Goal: Obtain resource: Download file/media

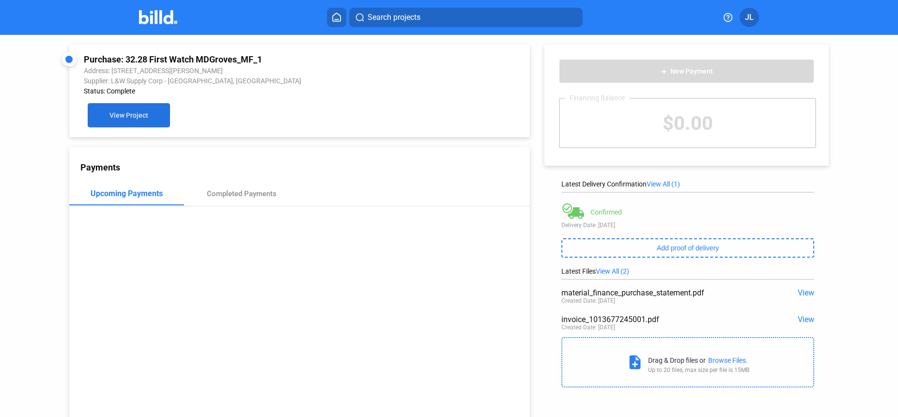
click at [131, 117] on span "View Project" at bounding box center [128, 116] width 39 height 8
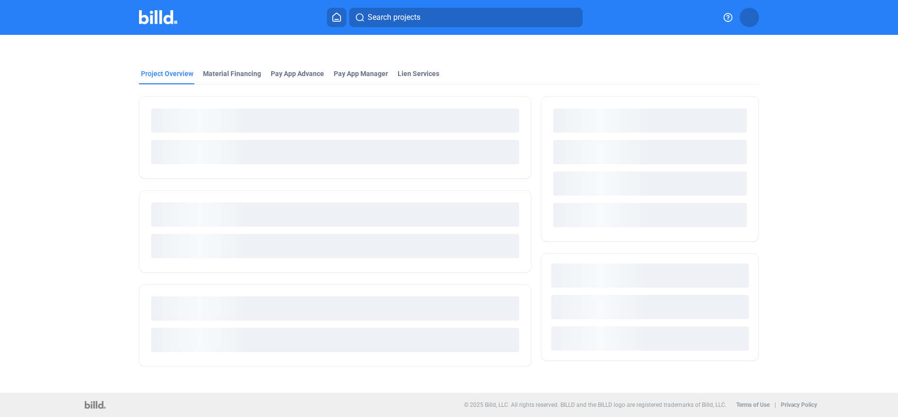
click at [151, 21] on img at bounding box center [158, 17] width 38 height 14
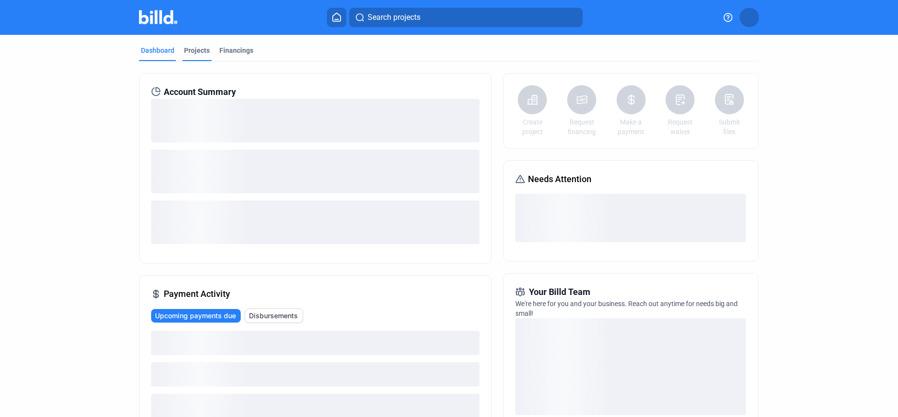
click at [192, 52] on div "Projects" at bounding box center [197, 51] width 26 height 10
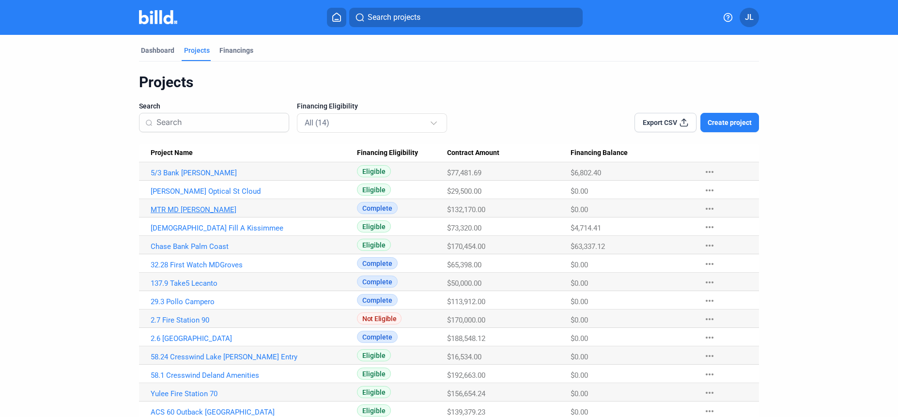
click at [186, 206] on link "MTR MD [PERSON_NAME]" at bounding box center [254, 209] width 206 height 9
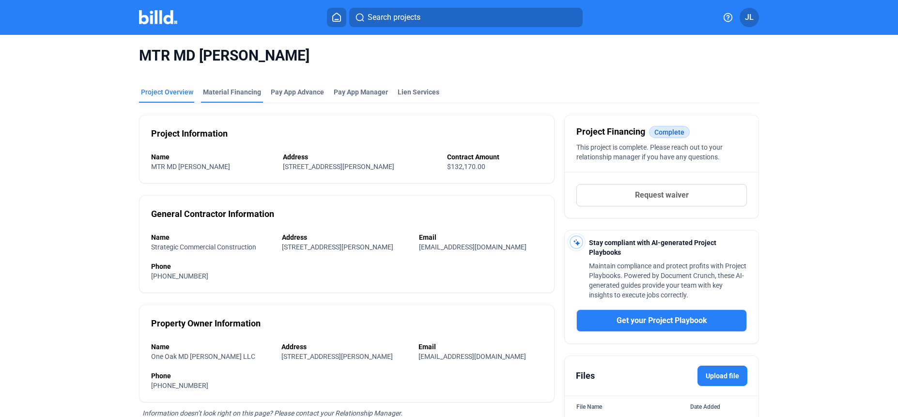
click at [225, 91] on div "Material Financing" at bounding box center [232, 92] width 58 height 10
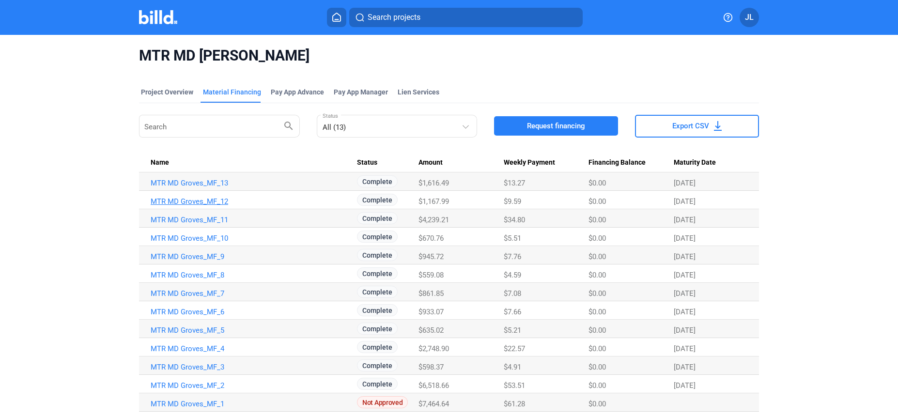
click at [213, 199] on link "MTR MD Groves_MF_12" at bounding box center [254, 201] width 206 height 9
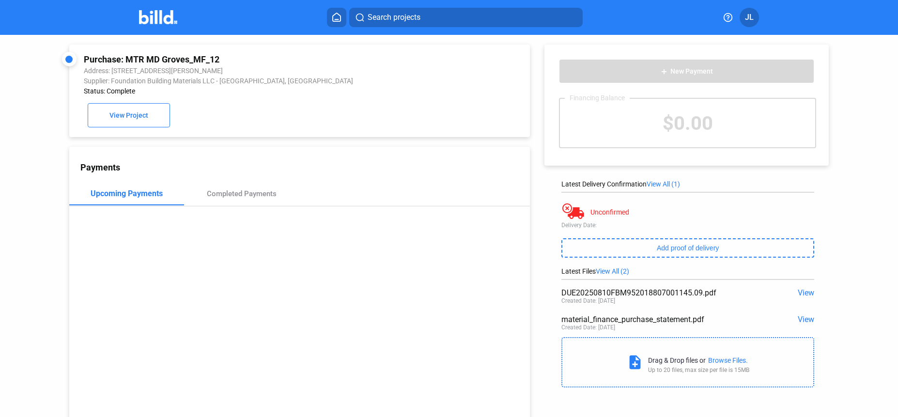
click at [803, 321] on span "View" at bounding box center [805, 319] width 16 height 9
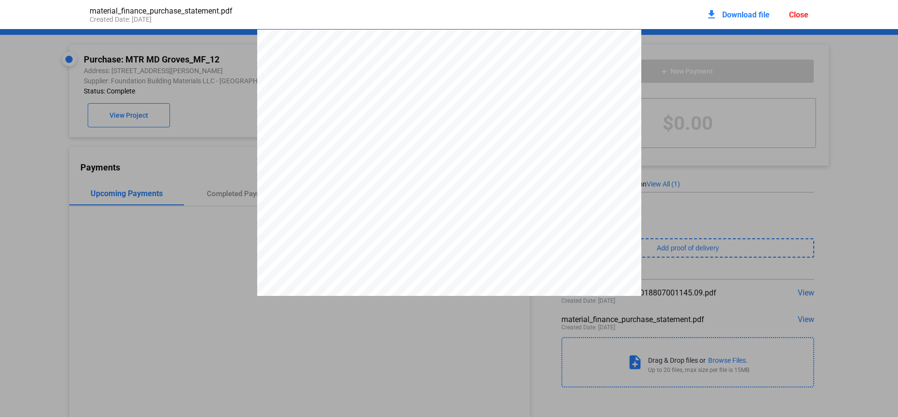
scroll to position [5, 0]
click at [794, 16] on div "Close" at bounding box center [798, 14] width 19 height 9
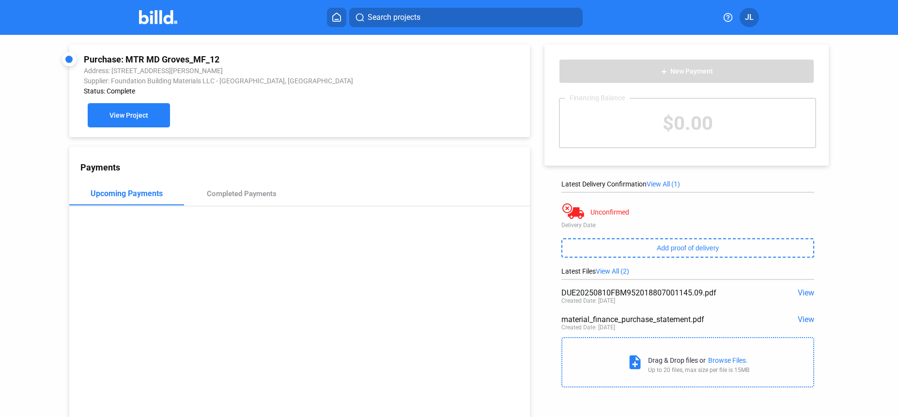
click at [120, 115] on span "View Project" at bounding box center [128, 116] width 39 height 8
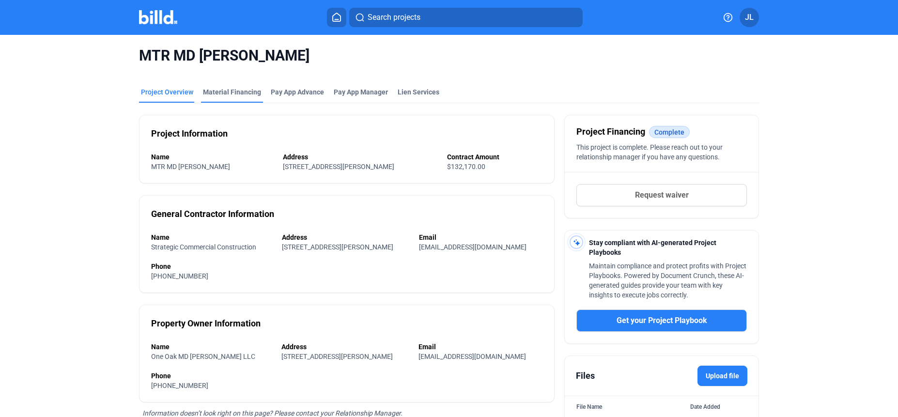
drag, startPoint x: 231, startPoint y: 90, endPoint x: 239, endPoint y: 91, distance: 7.3
click at [232, 90] on div "Material Financing" at bounding box center [232, 92] width 58 height 10
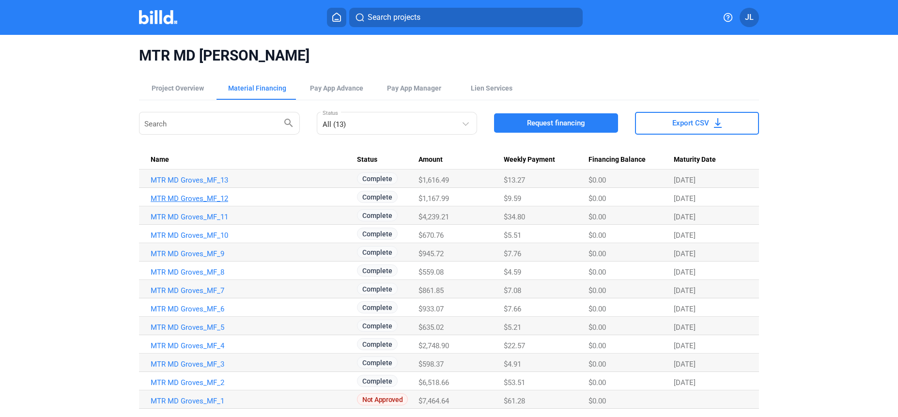
click at [192, 199] on link "MTR MD Groves_MF_12" at bounding box center [254, 198] width 206 height 9
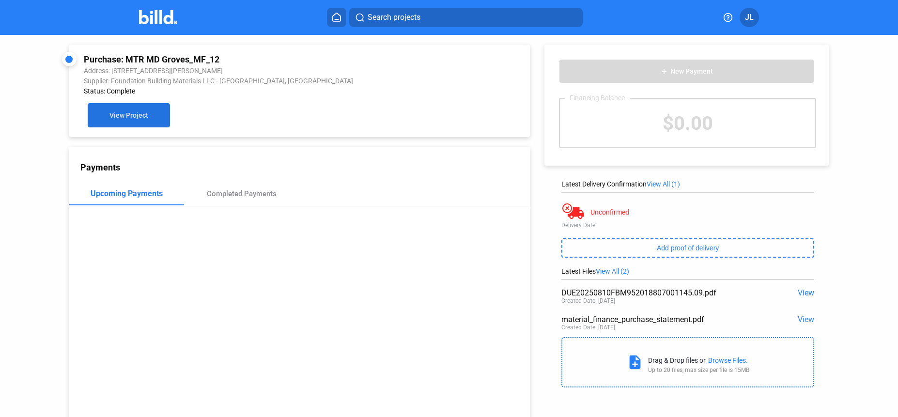
click at [161, 119] on button "View Project" at bounding box center [129, 115] width 82 height 24
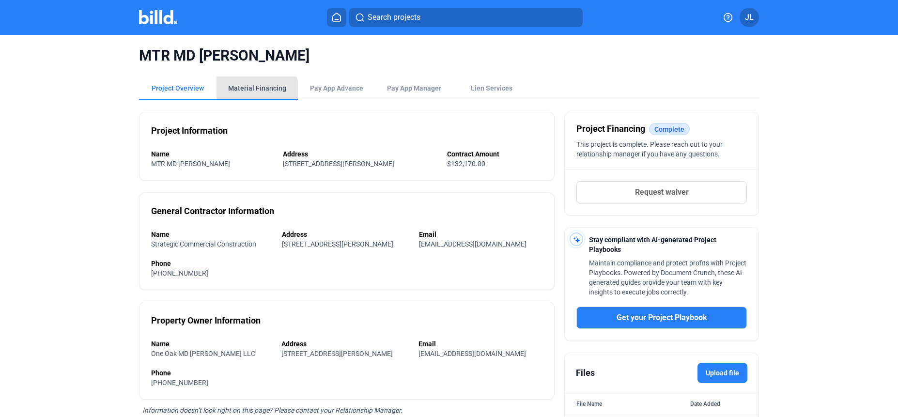
click at [244, 94] on div "Material Financing" at bounding box center [256, 87] width 81 height 23
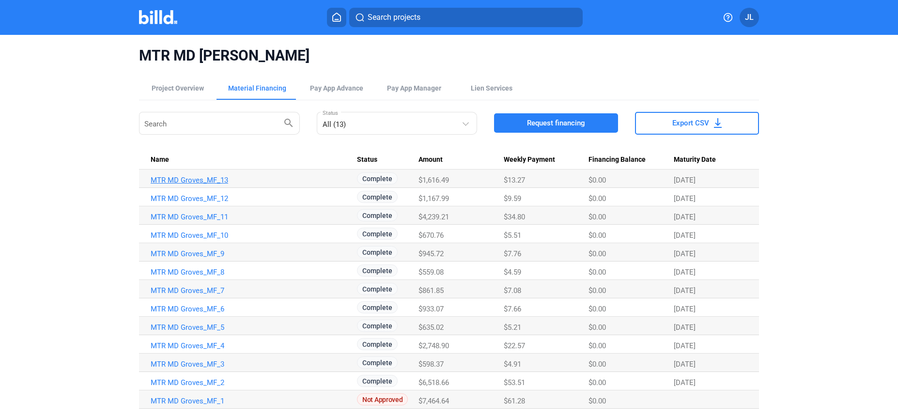
click at [206, 180] on link "MTR MD Groves_MF_13" at bounding box center [254, 180] width 206 height 9
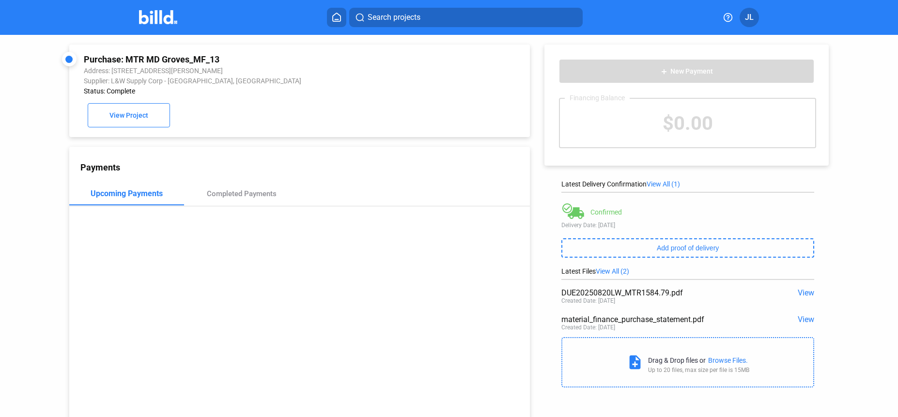
click at [802, 292] on span "View" at bounding box center [805, 292] width 16 height 9
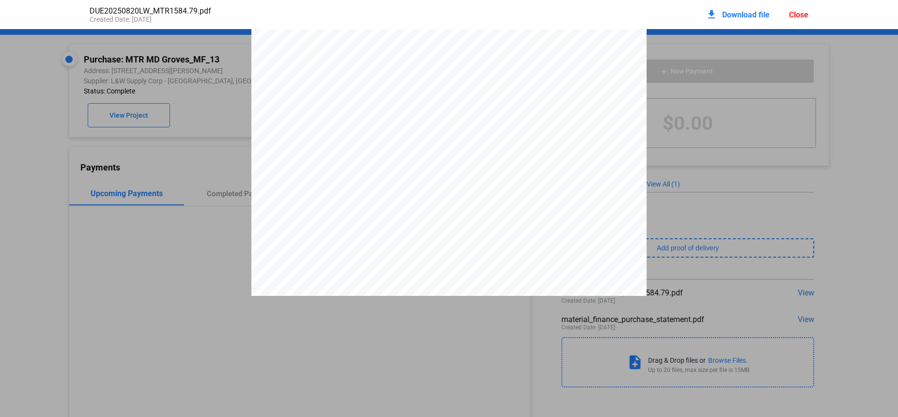
scroll to position [770, 0]
click at [793, 13] on div "Close" at bounding box center [798, 14] width 19 height 9
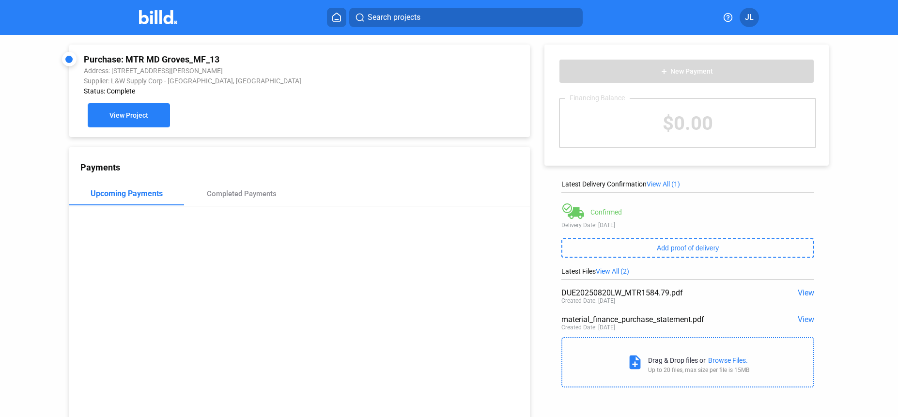
click at [99, 109] on button "View Project" at bounding box center [129, 115] width 82 height 24
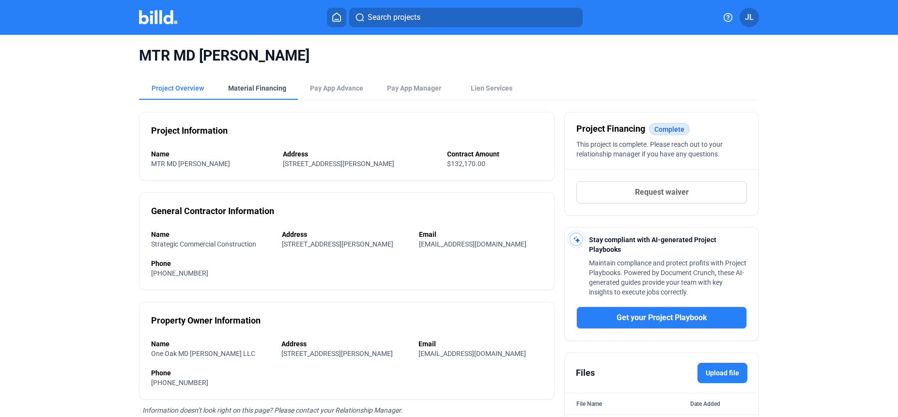
click at [250, 84] on div "Material Financing" at bounding box center [257, 88] width 58 height 10
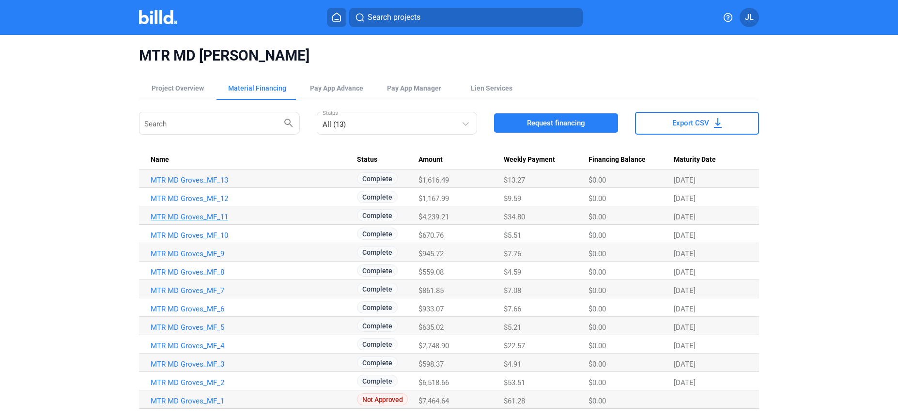
click at [198, 215] on link "MTR MD Groves_MF_11" at bounding box center [254, 217] width 206 height 9
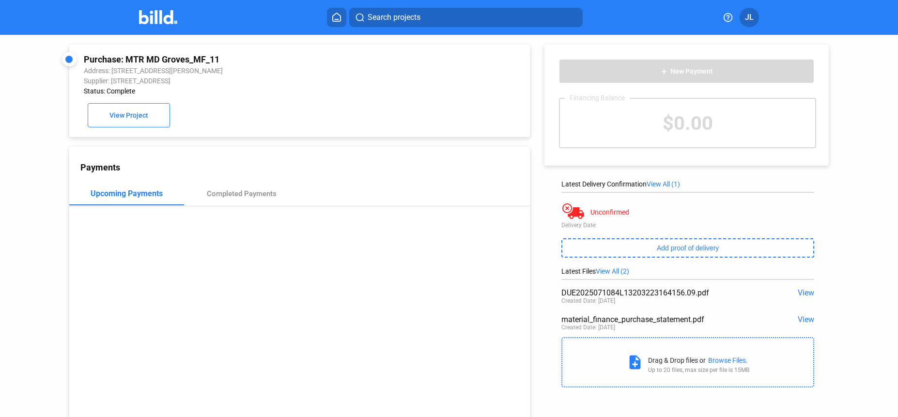
click at [801, 293] on span "View" at bounding box center [805, 292] width 16 height 9
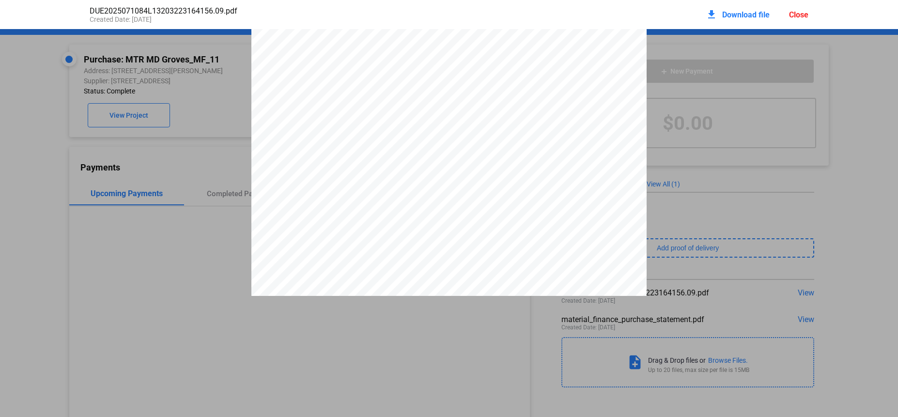
scroll to position [63, 0]
click at [799, 22] on div "download Download file Close" at bounding box center [756, 14] width 103 height 21
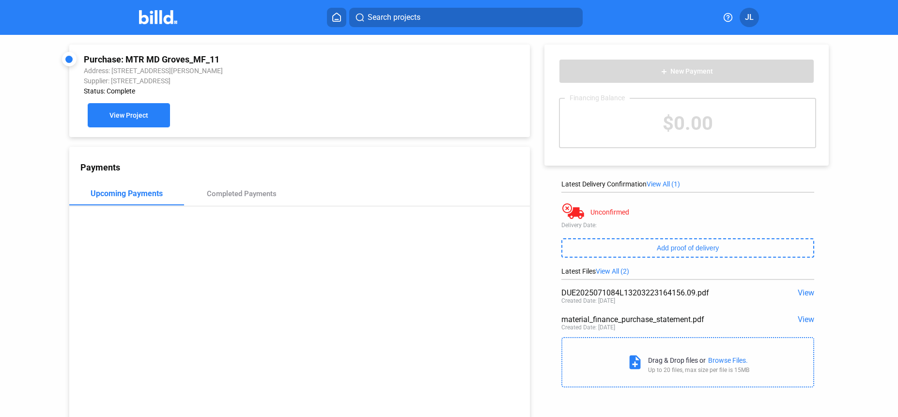
scroll to position [1, 0]
click at [119, 117] on span "View Project" at bounding box center [128, 115] width 39 height 8
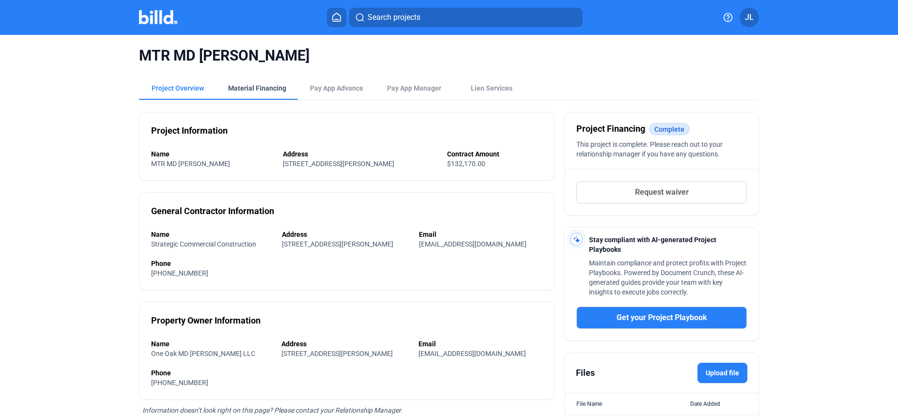
click at [258, 95] on div "Material Financing" at bounding box center [256, 87] width 81 height 23
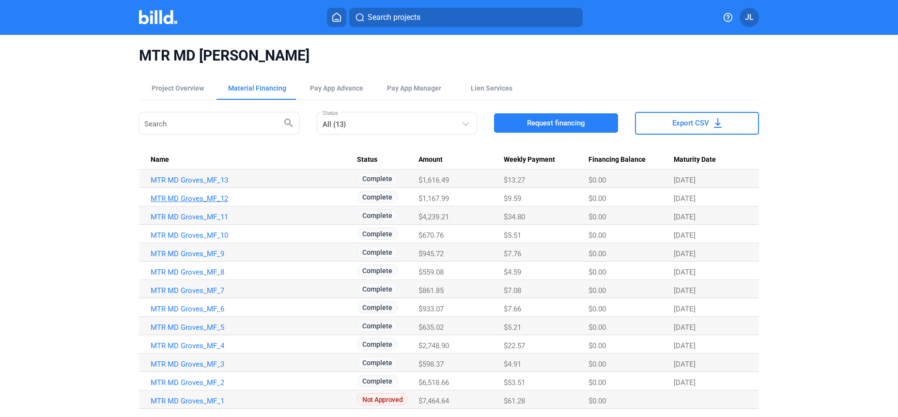
click at [199, 198] on link "MTR MD Groves_MF_12" at bounding box center [254, 198] width 206 height 9
